Goal: Transaction & Acquisition: Download file/media

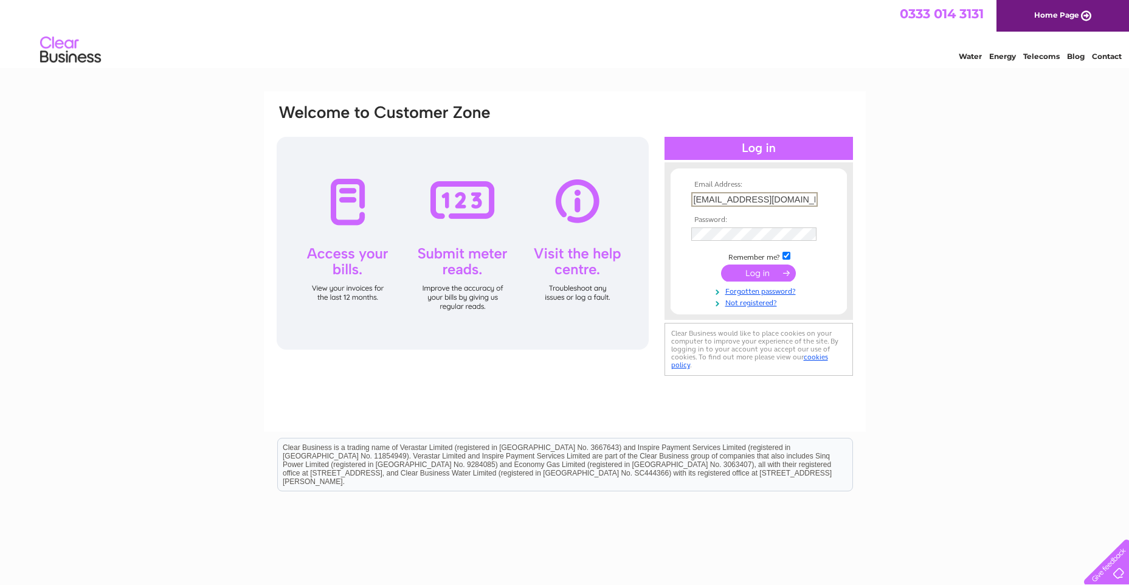
type input "info@fortitudeinv.co.uk"
click at [721, 264] on input "submit" at bounding box center [758, 272] width 75 height 17
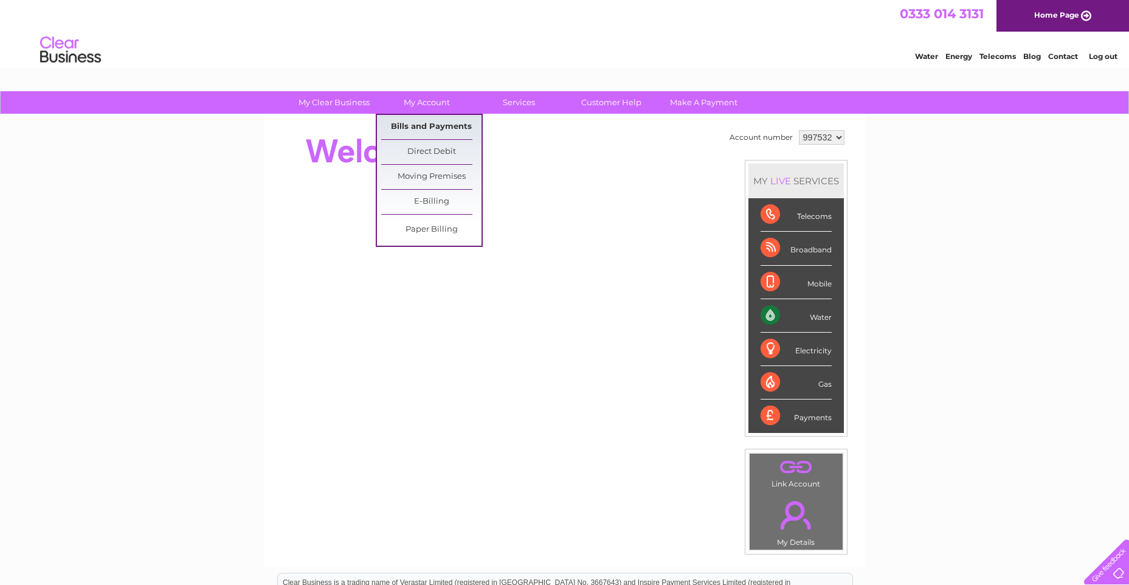
click at [424, 120] on link "Bills and Payments" at bounding box center [431, 127] width 100 height 24
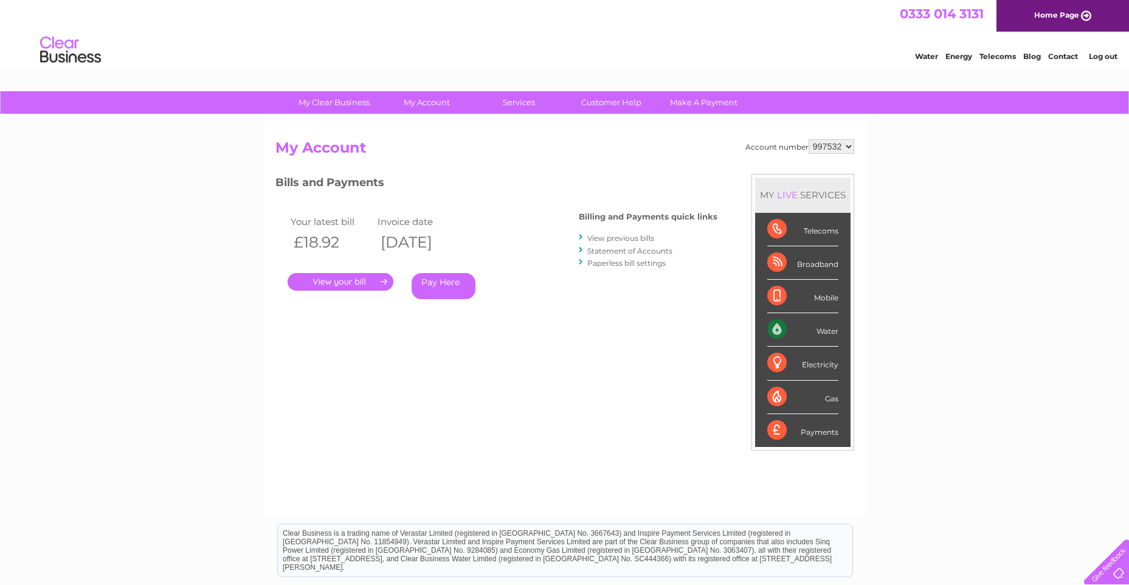
click at [613, 235] on link "View previous bills" at bounding box center [620, 237] width 67 height 9
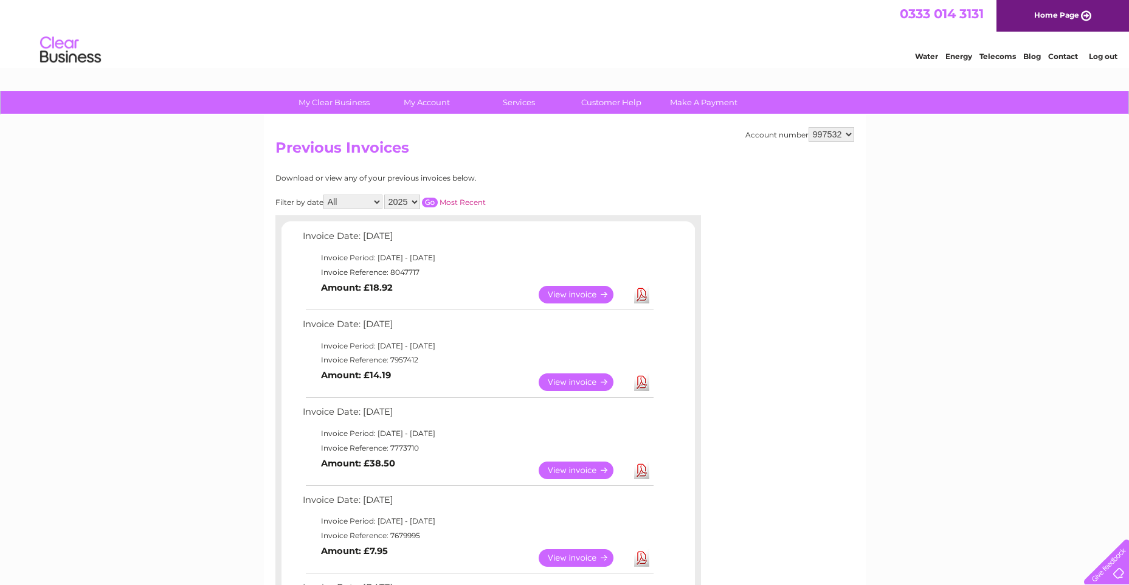
click at [644, 295] on link "Download" at bounding box center [641, 295] width 15 height 18
click at [1107, 55] on link "Log out" at bounding box center [1103, 56] width 29 height 9
